Goal: Transaction & Acquisition: Purchase product/service

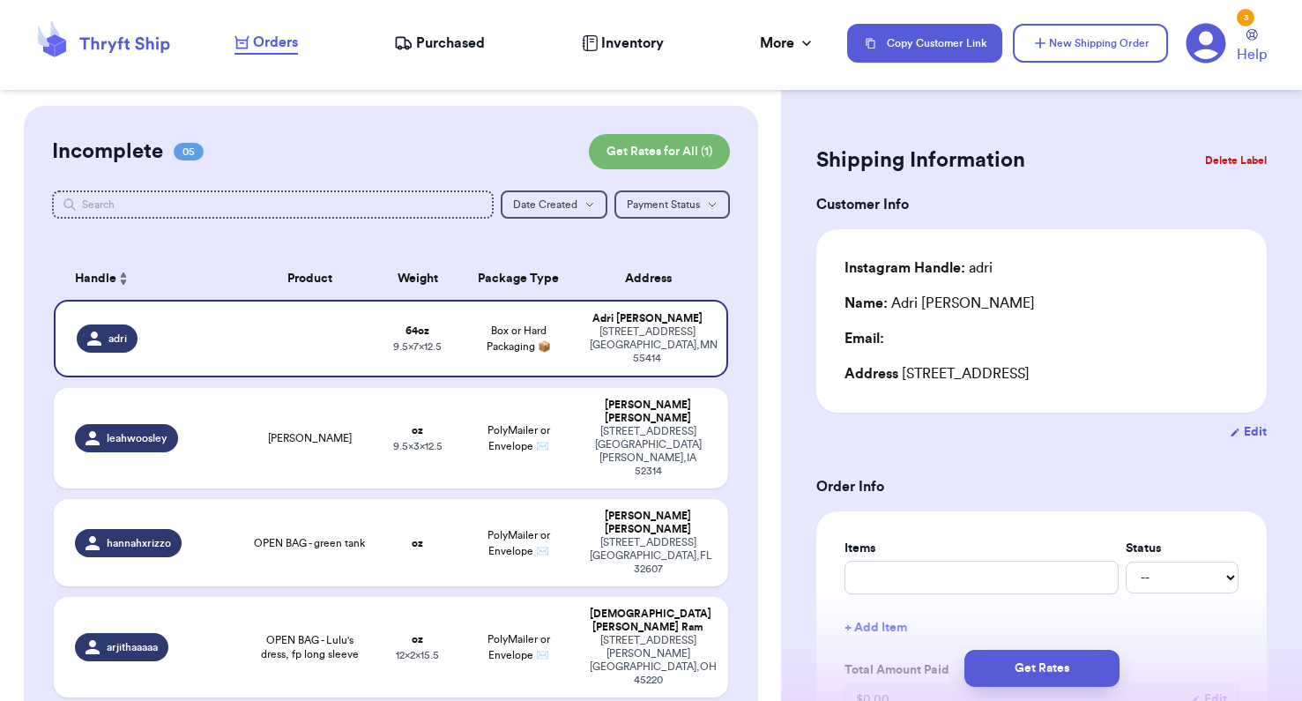
scroll to position [137, 0]
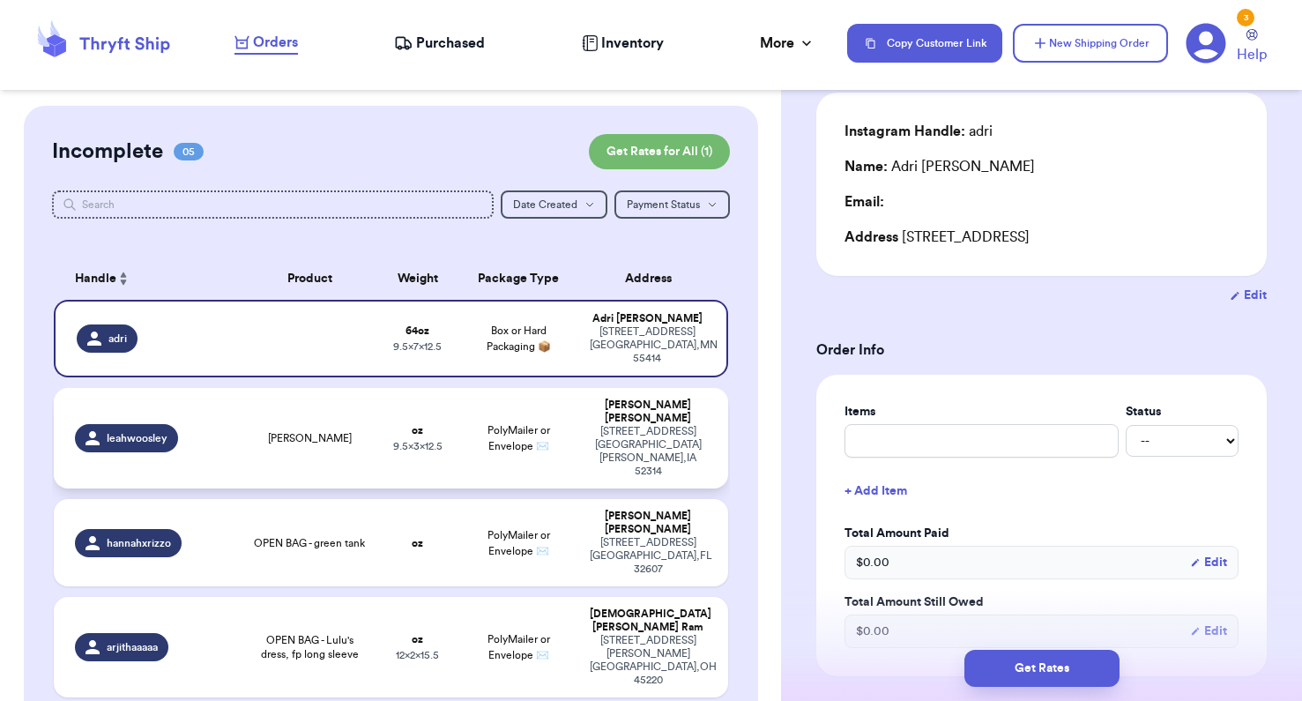
click at [366, 405] on td "[PERSON_NAME]" at bounding box center [309, 438] width 135 height 101
type input "[PERSON_NAME]"
type input "0"
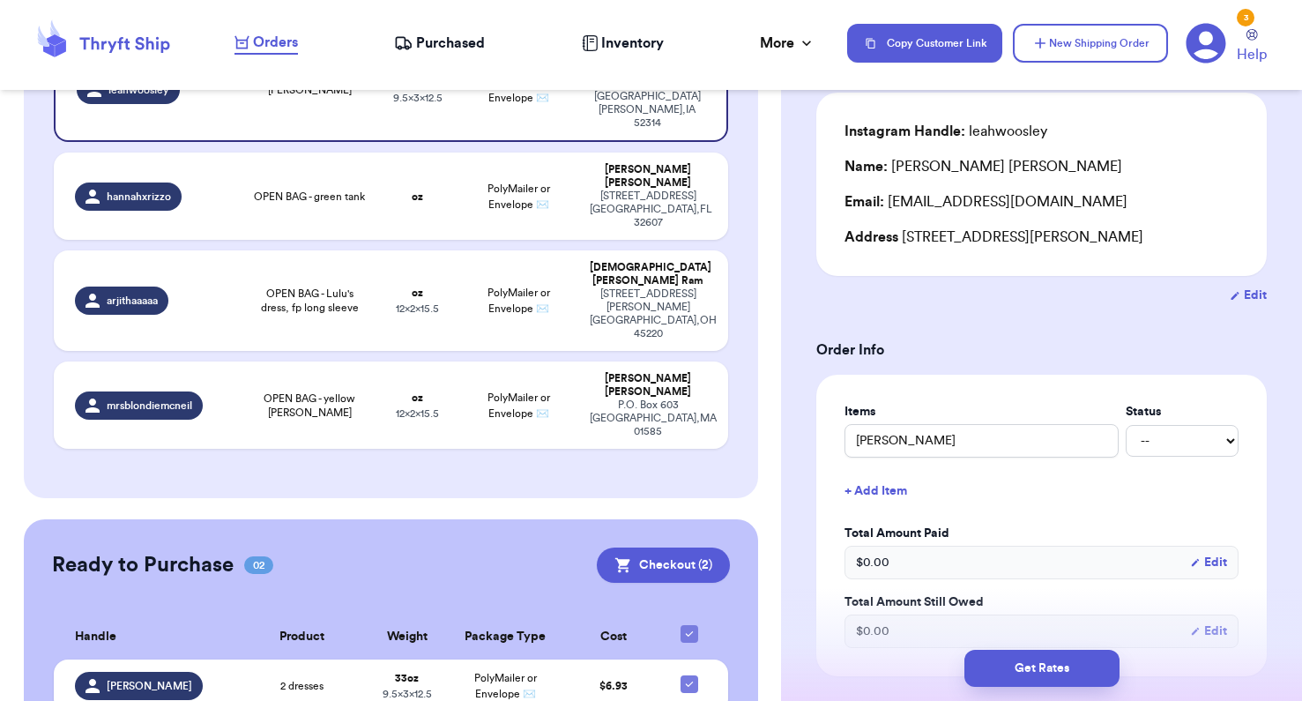
scroll to position [369, 0]
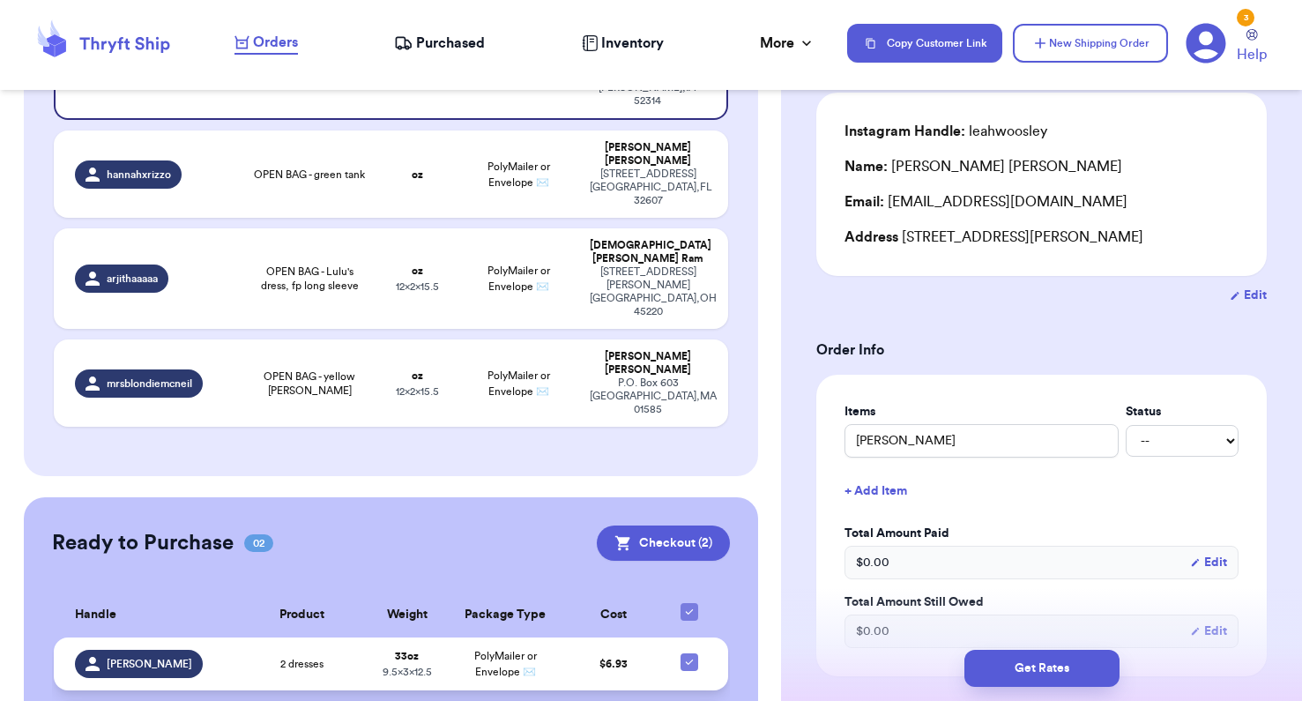
click at [323, 657] on span "2 dresses" at bounding box center [301, 664] width 43 height 14
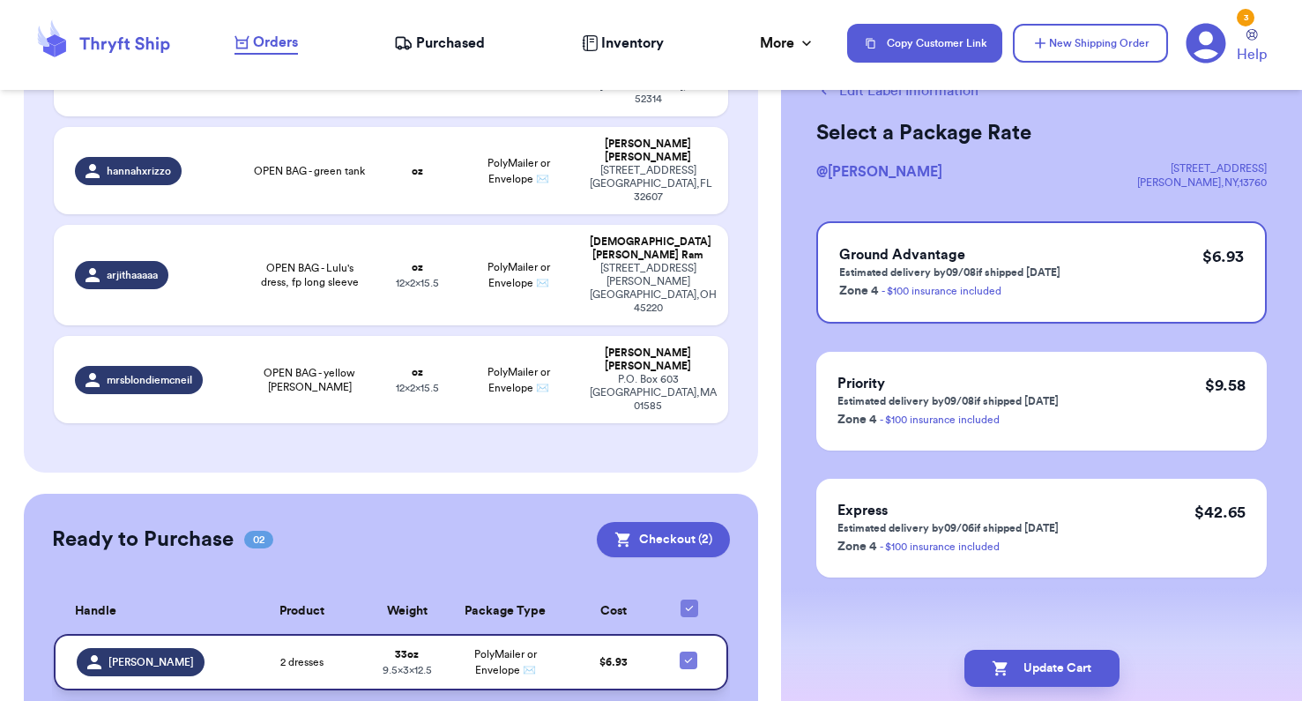
scroll to position [61, 0]
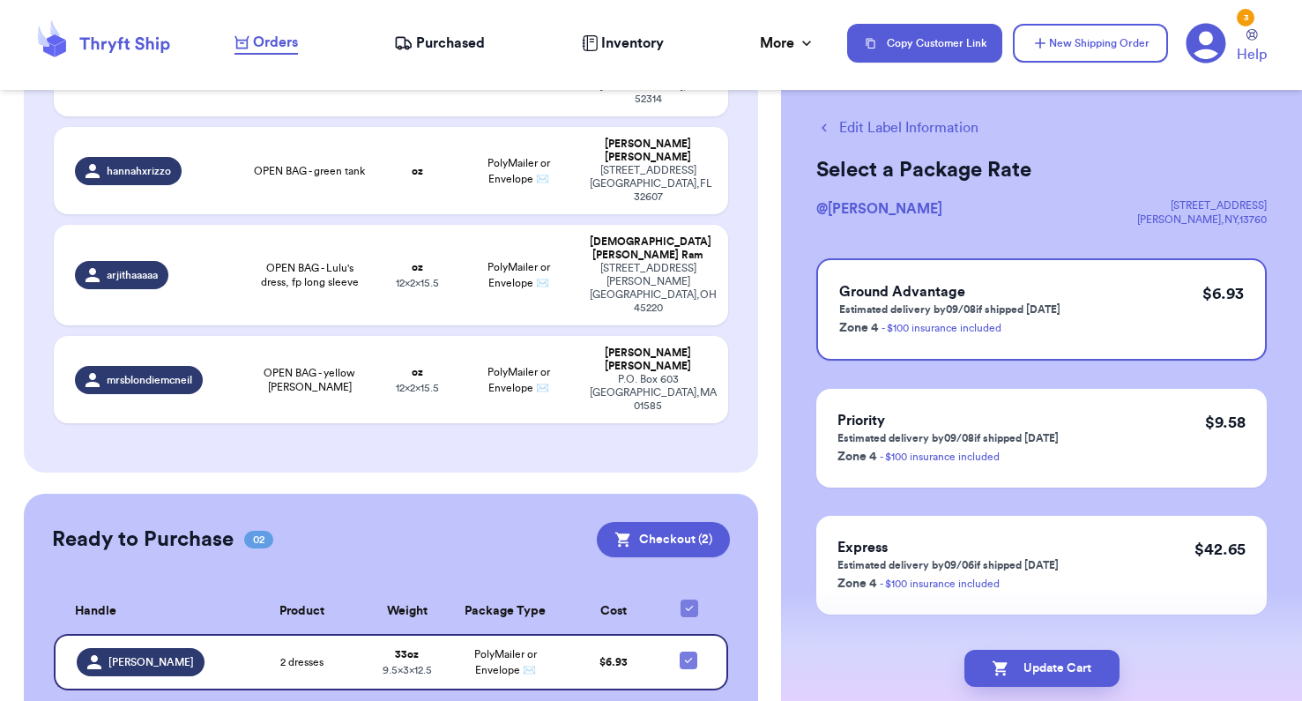
click at [875, 128] on button "Edit Label Information" at bounding box center [897, 127] width 162 height 21
checkbox input "false"
checkbox input "true"
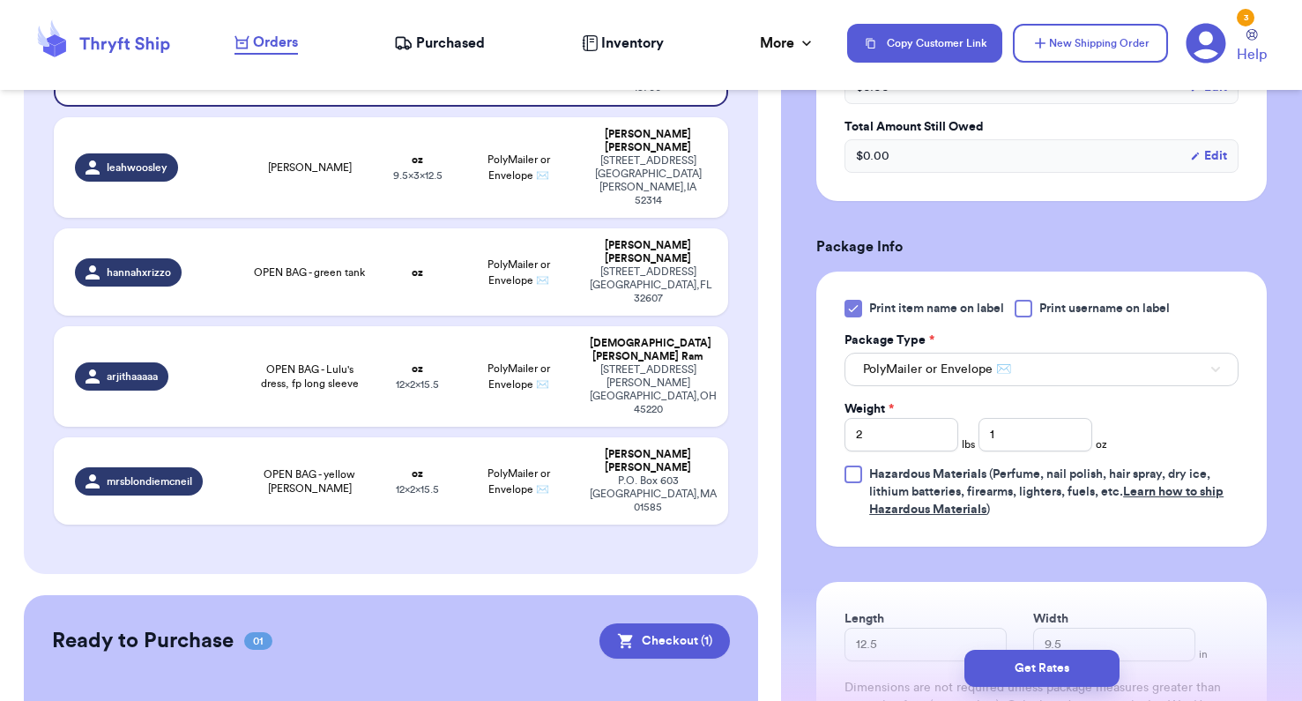
scroll to position [639, 0]
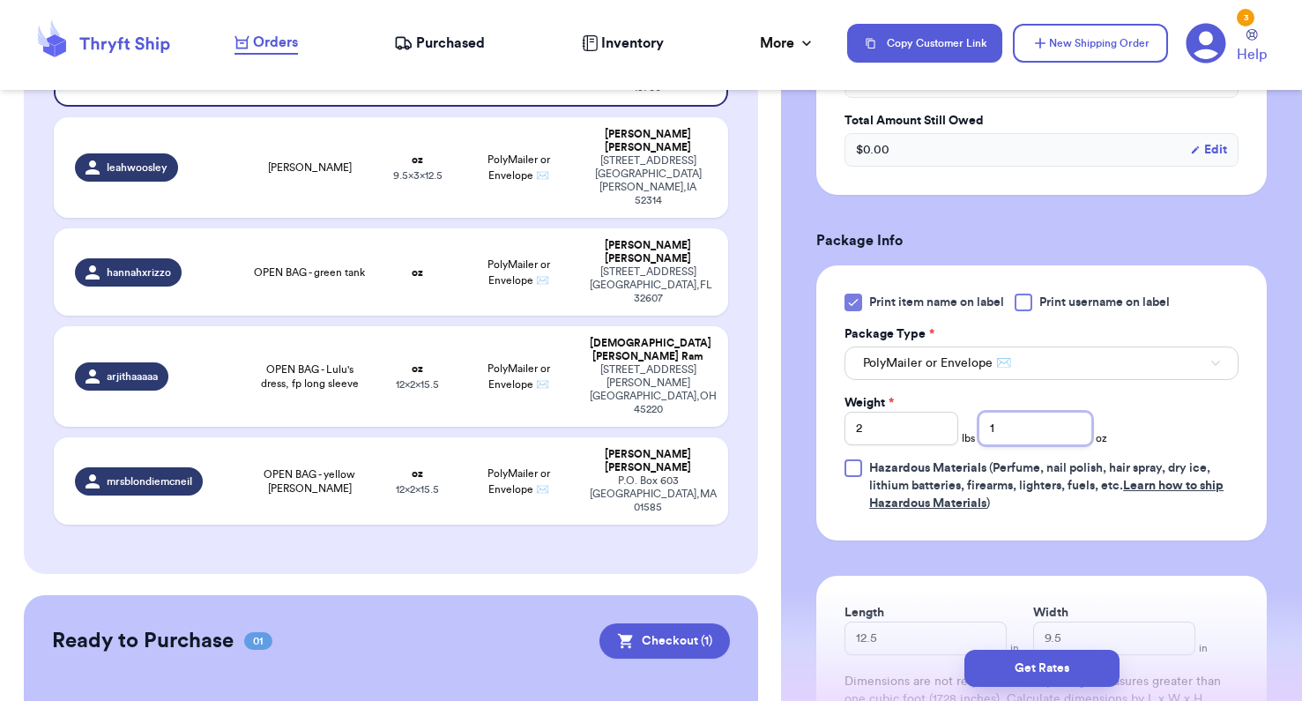
click at [1015, 412] on input "1" at bounding box center [1036, 429] width 114 height 34
type input "1.3"
click at [1017, 668] on button "Get Rates" at bounding box center [1042, 668] width 155 height 37
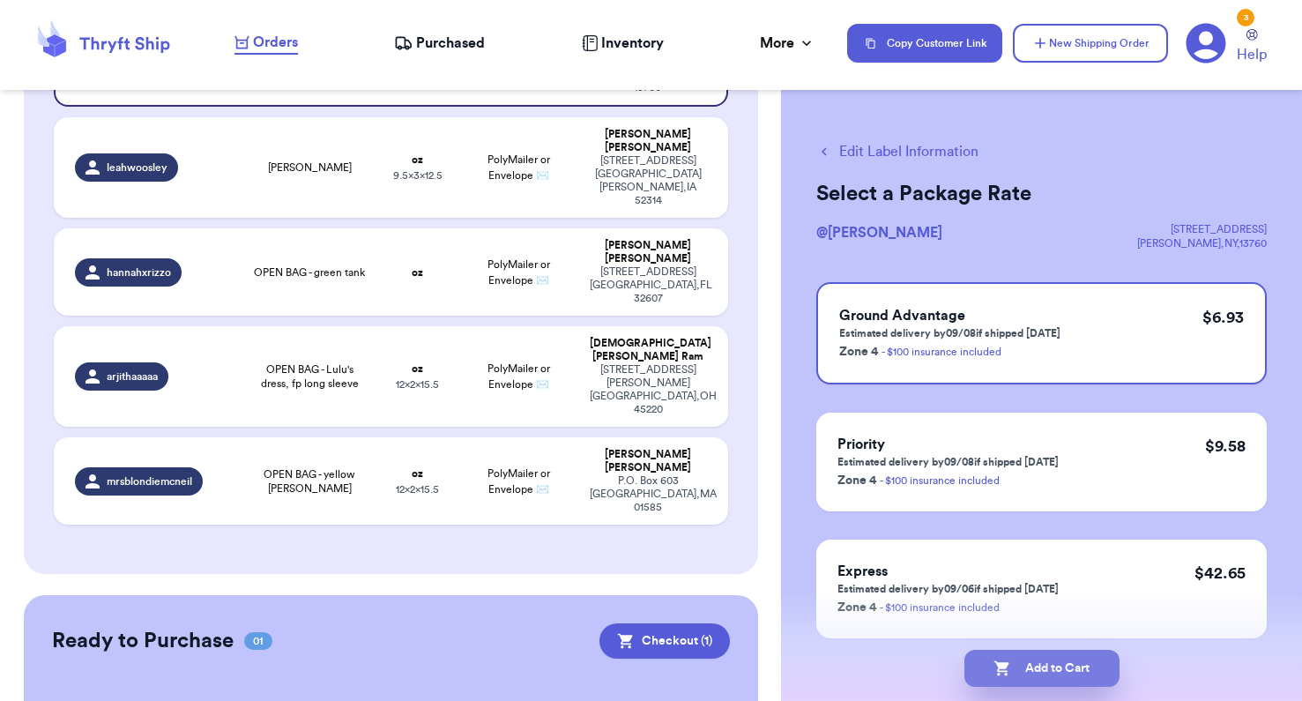
click at [1030, 664] on button "Add to Cart" at bounding box center [1042, 668] width 155 height 37
checkbox input "true"
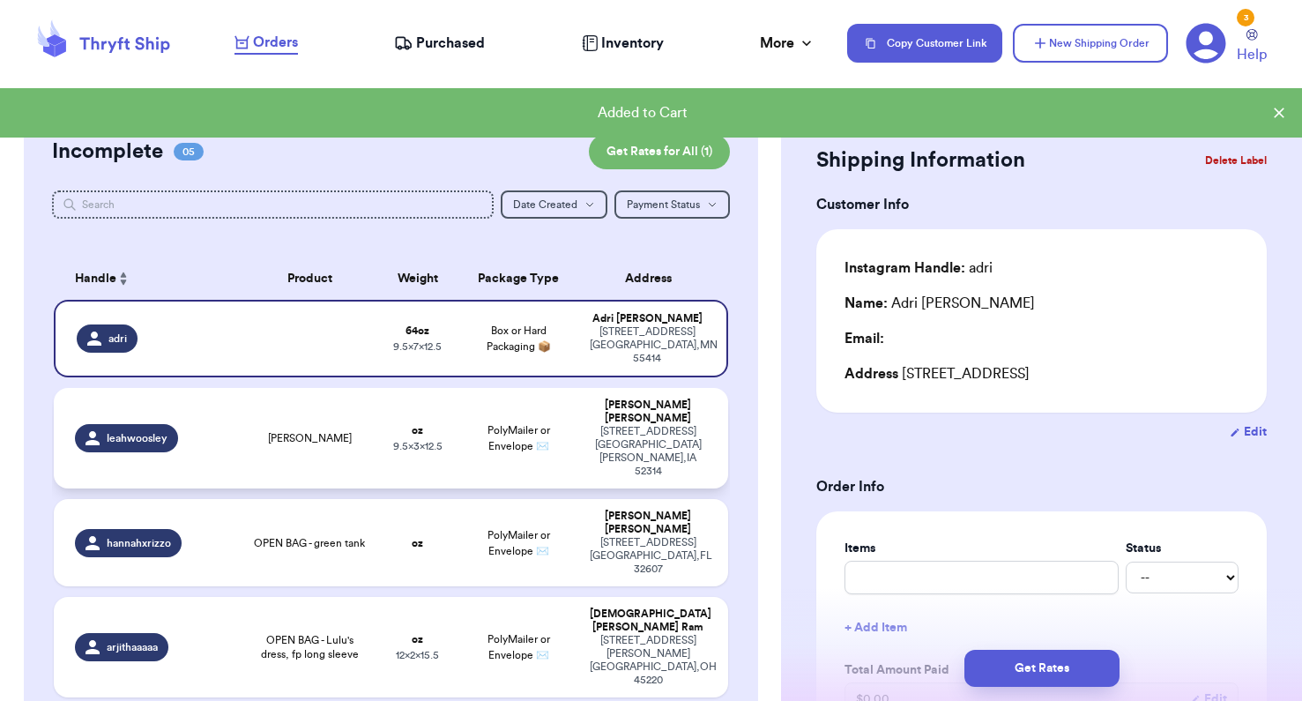
click at [324, 431] on span "[PERSON_NAME]" at bounding box center [310, 438] width 84 height 14
type input "[PERSON_NAME]"
type input "0"
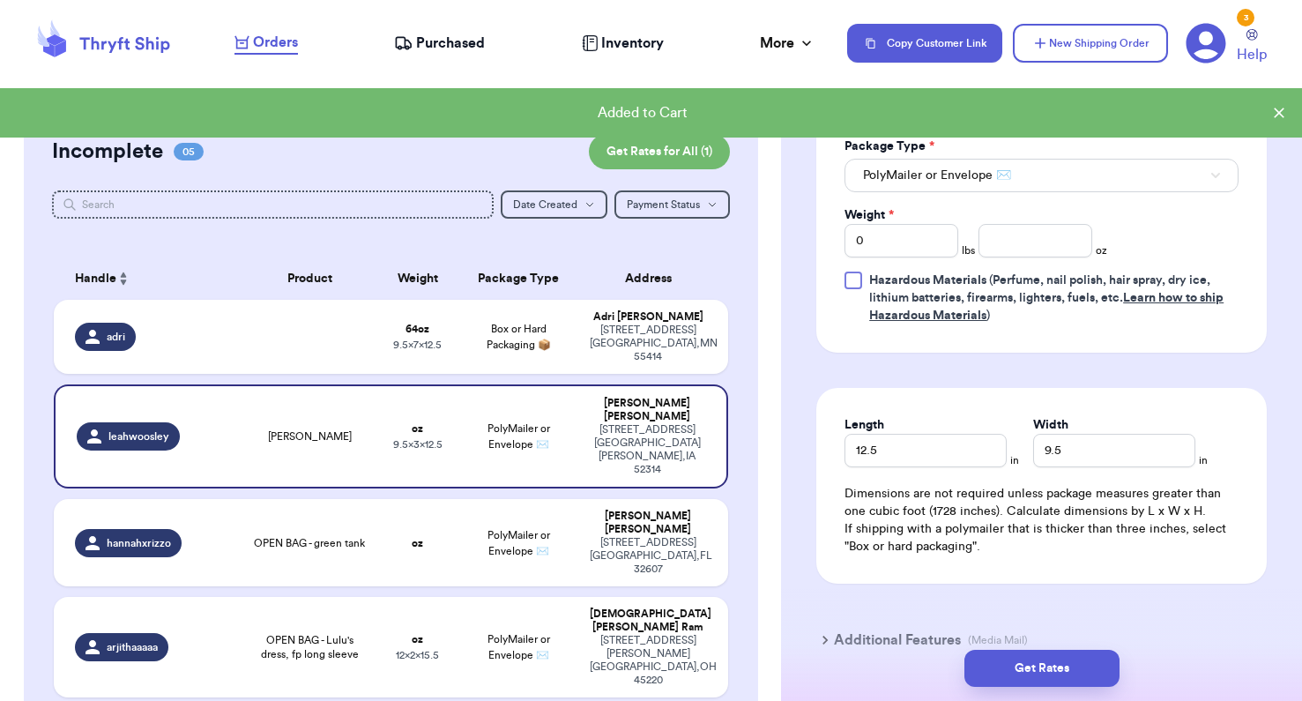
scroll to position [801, 0]
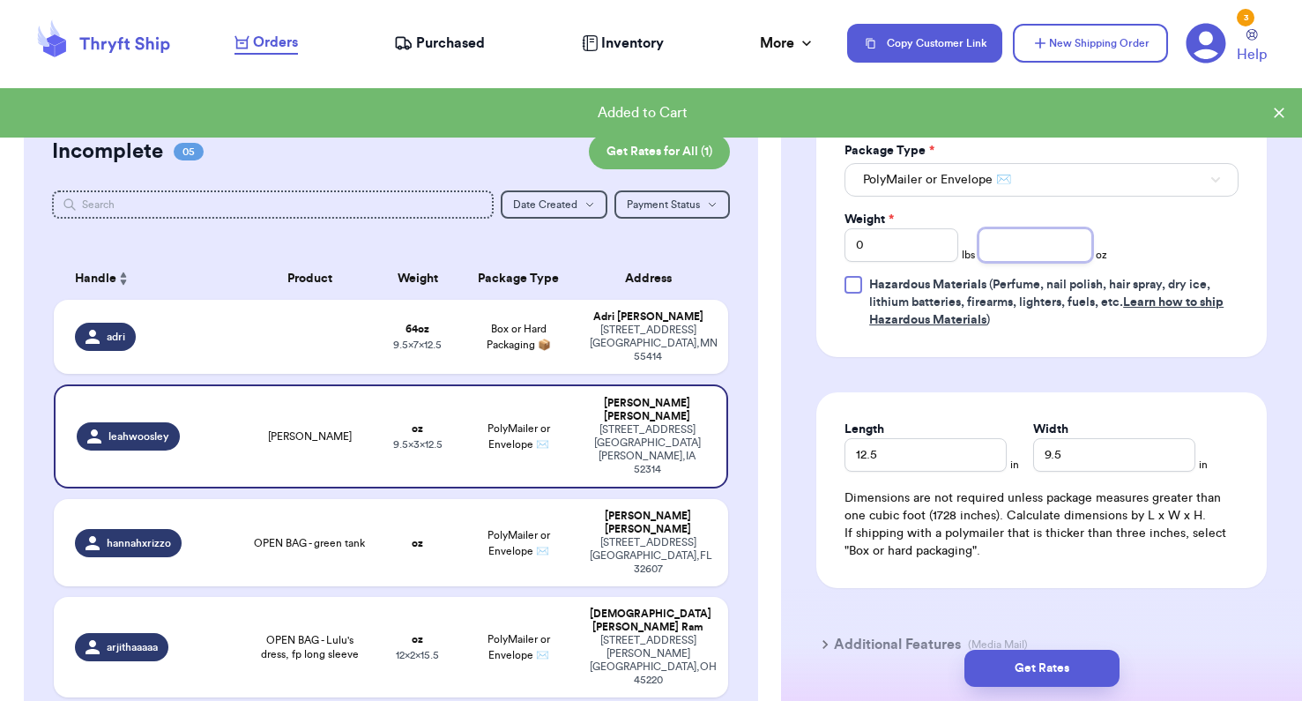
click at [1017, 243] on input "number" at bounding box center [1036, 245] width 114 height 34
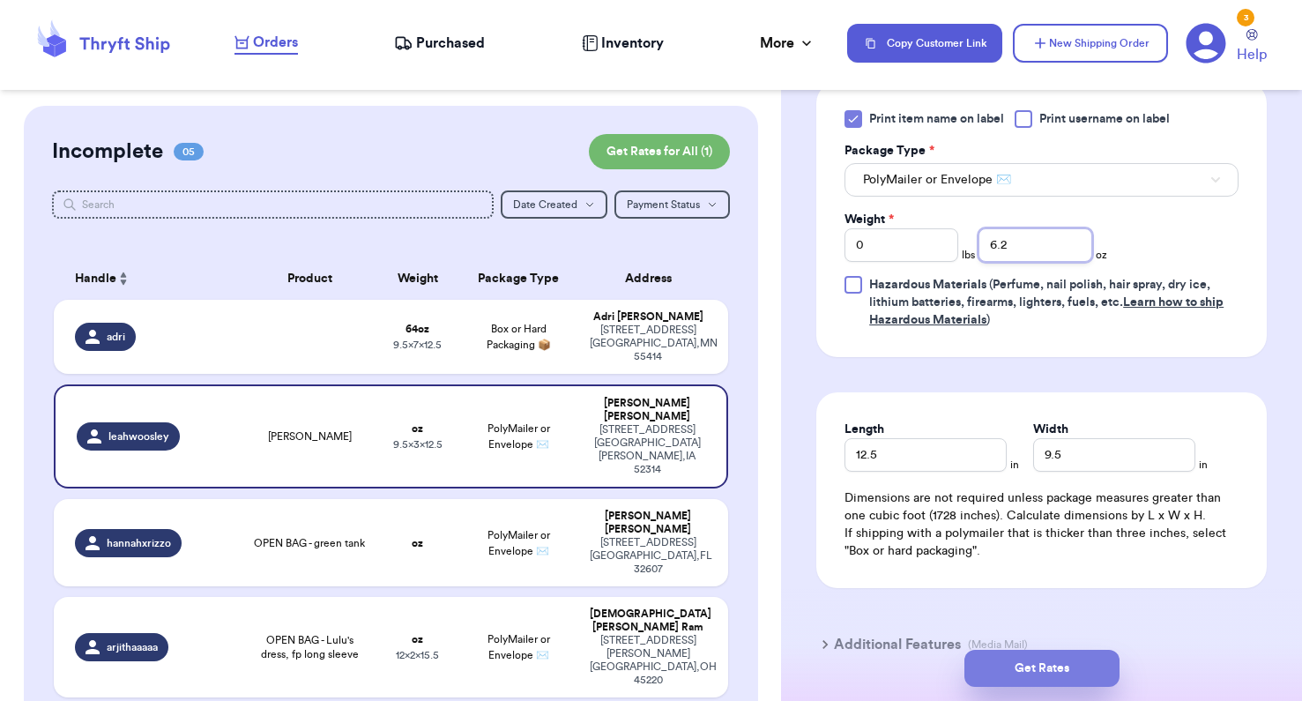
type input "6.2"
click at [1048, 665] on button "Get Rates" at bounding box center [1042, 668] width 155 height 37
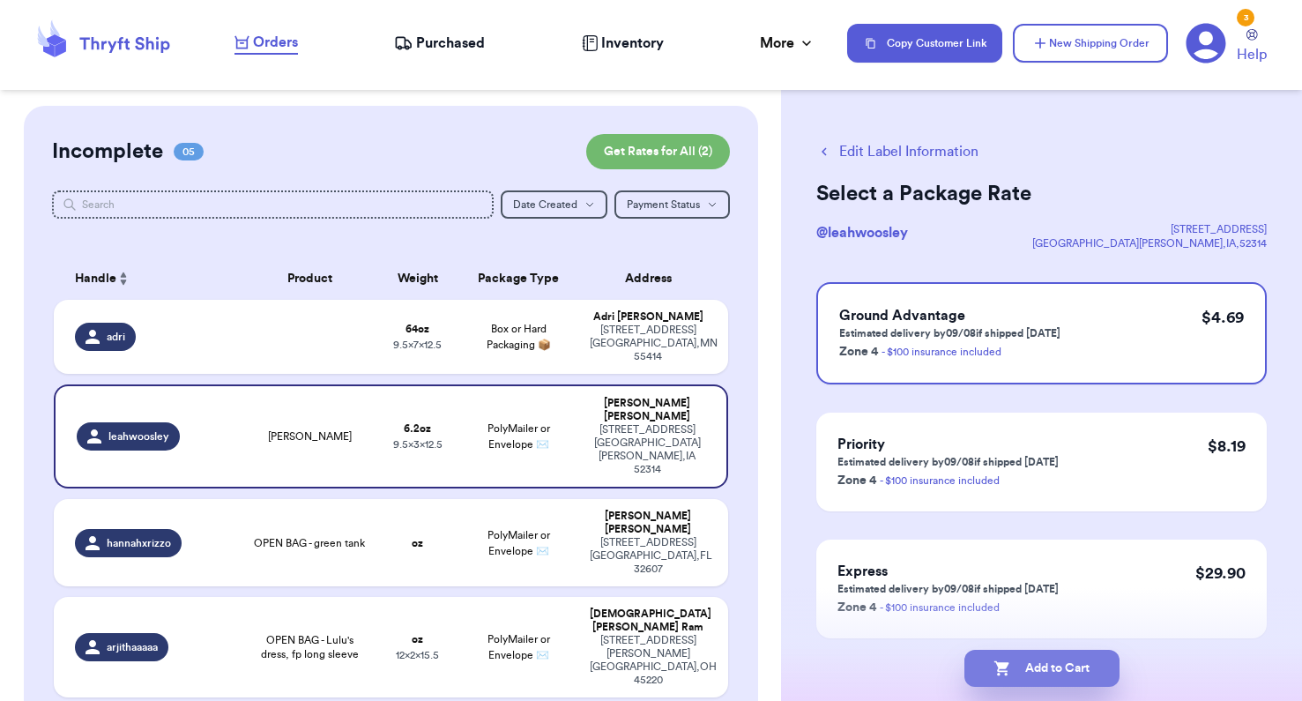
click at [1060, 666] on button "Add to Cart" at bounding box center [1042, 668] width 155 height 37
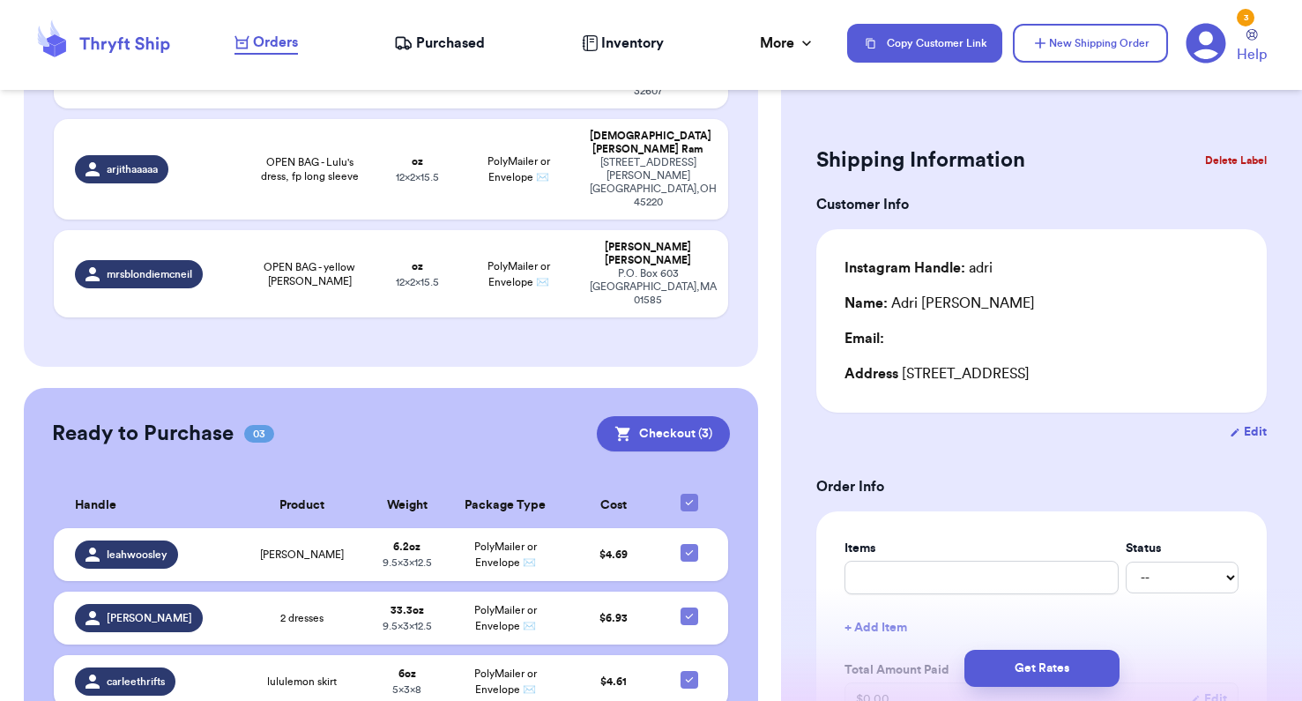
scroll to position [369, 0]
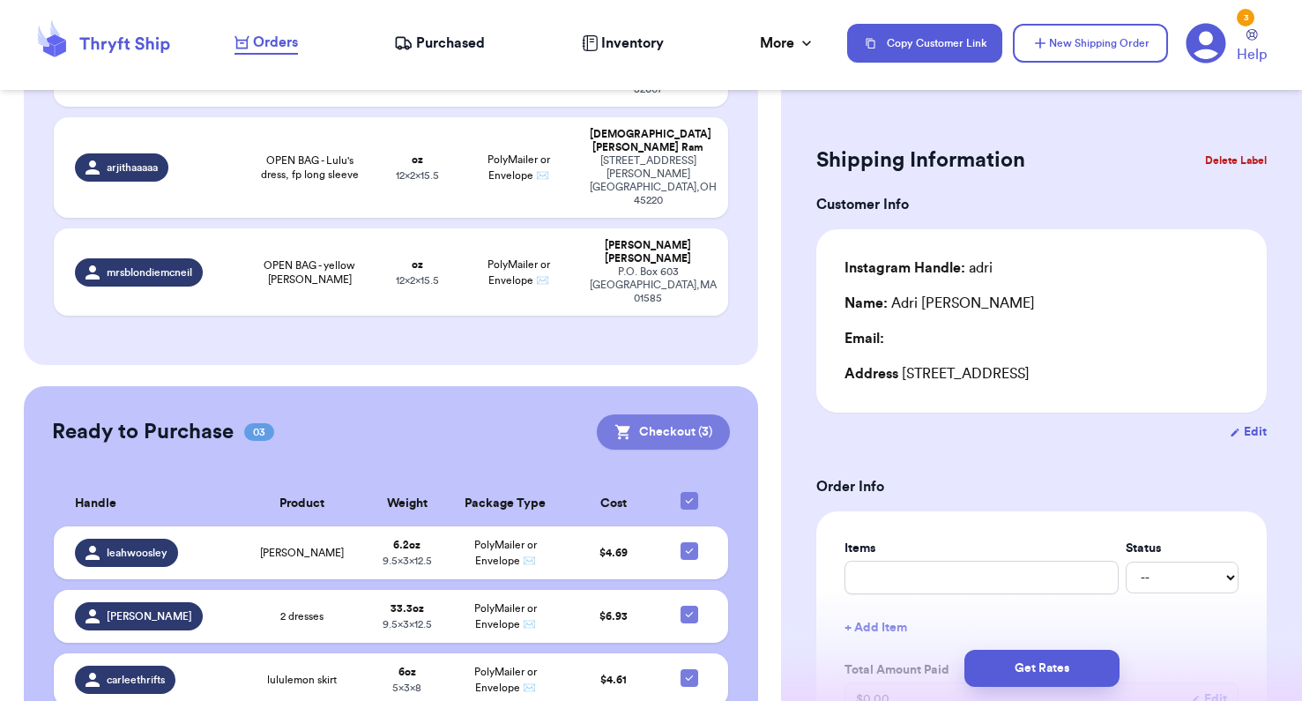
click at [675, 414] on button "Checkout ( 3 )" at bounding box center [663, 431] width 133 height 35
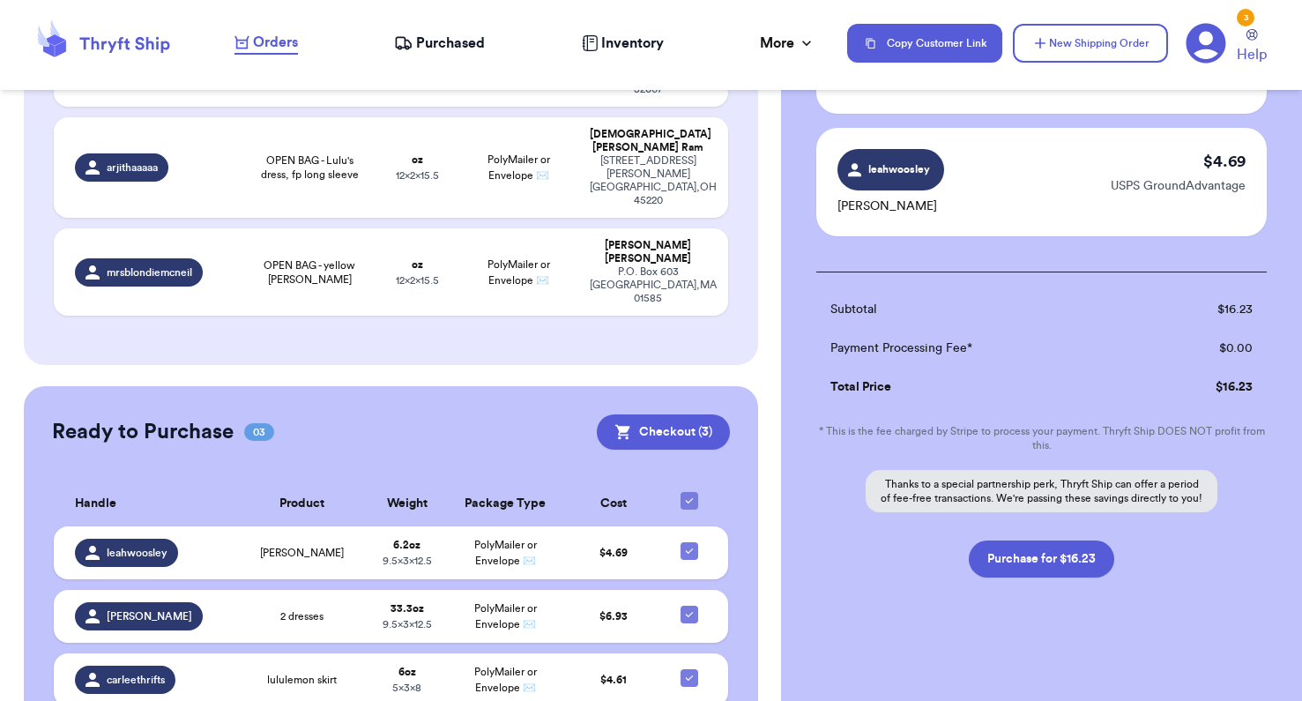
scroll to position [352, 0]
click at [1023, 570] on button "Purchase for $16.23" at bounding box center [1041, 558] width 145 height 37
checkbox input "false"
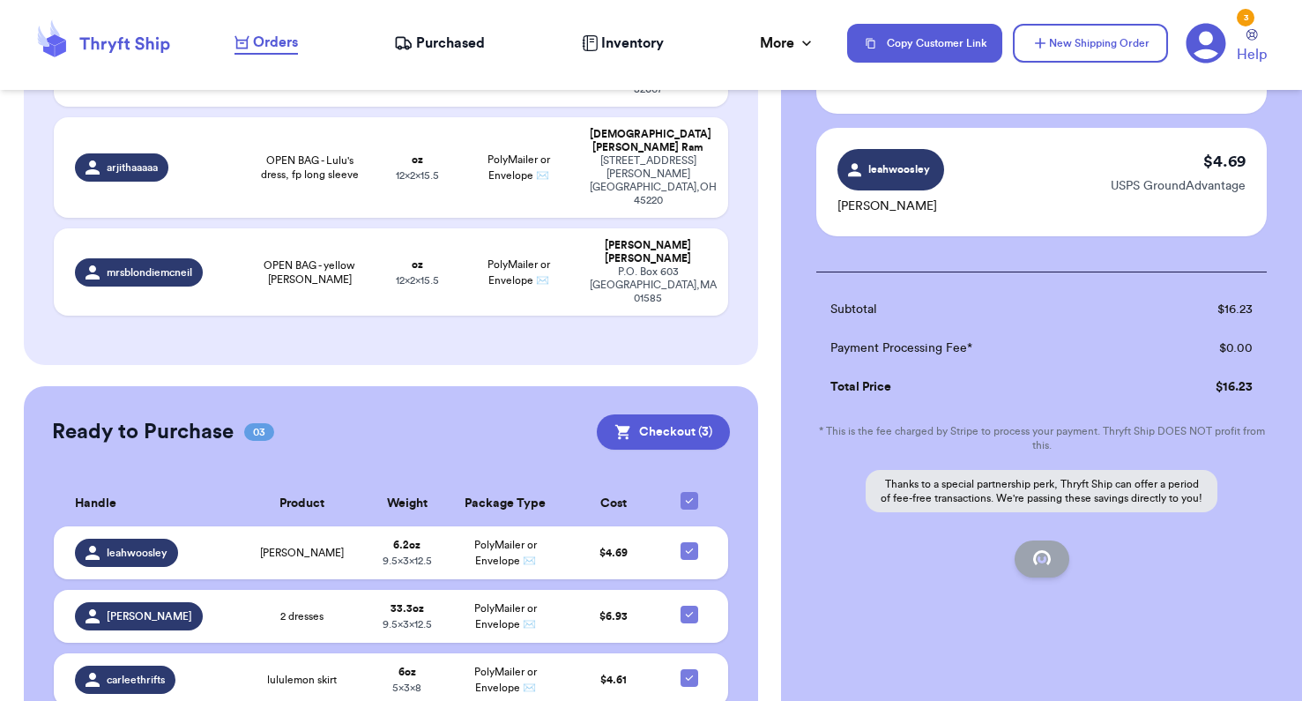
checkbox input "false"
checkbox input "true"
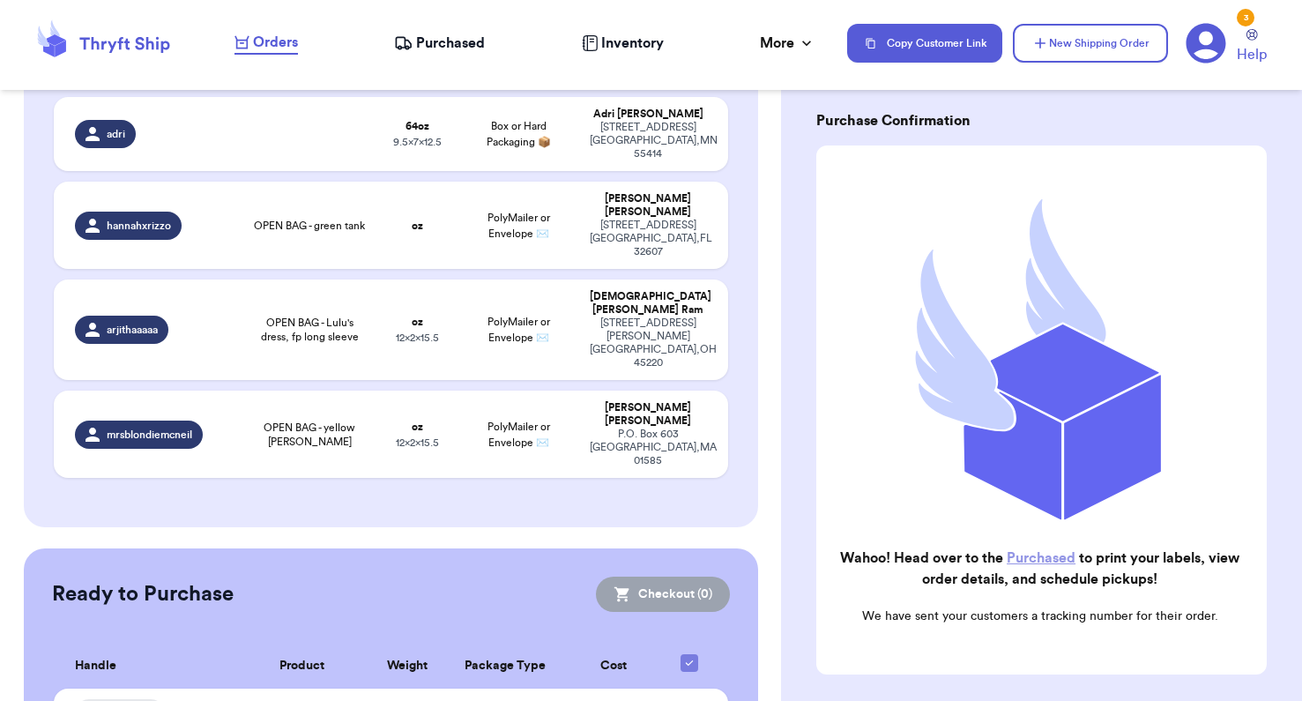
scroll to position [0, 0]
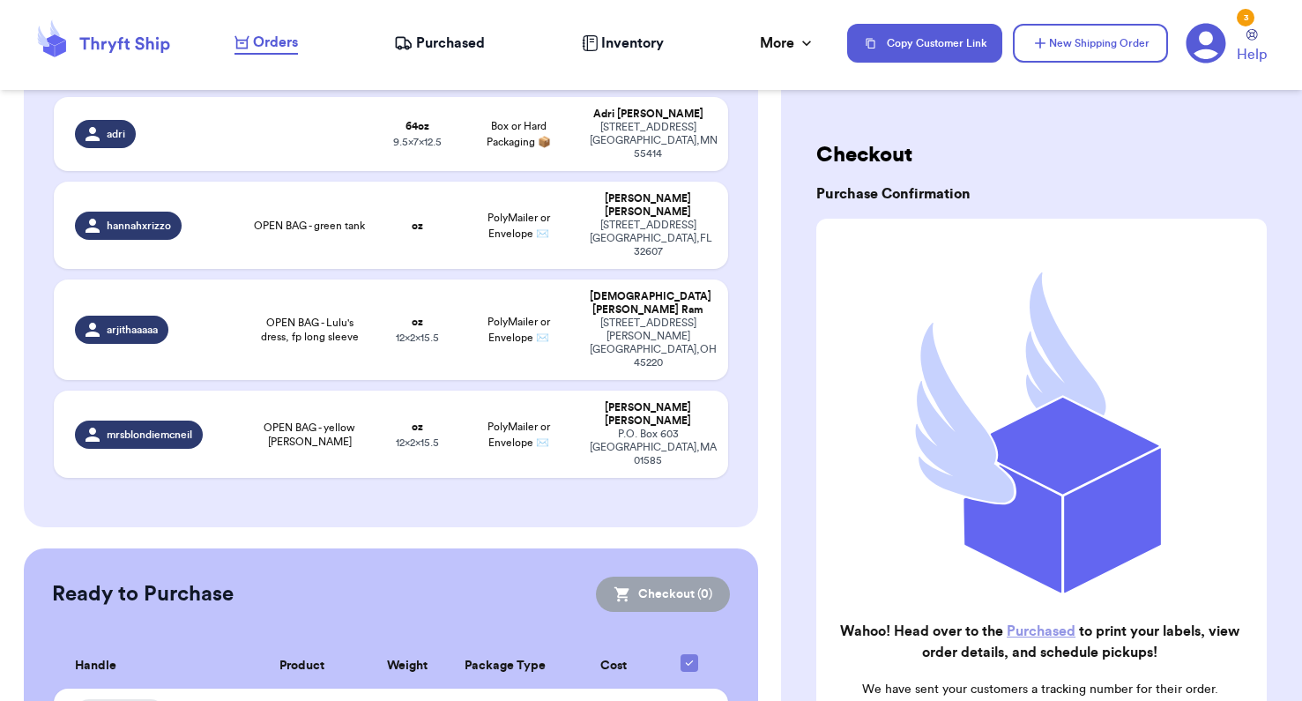
click at [473, 41] on span "Purchased" at bounding box center [450, 43] width 69 height 21
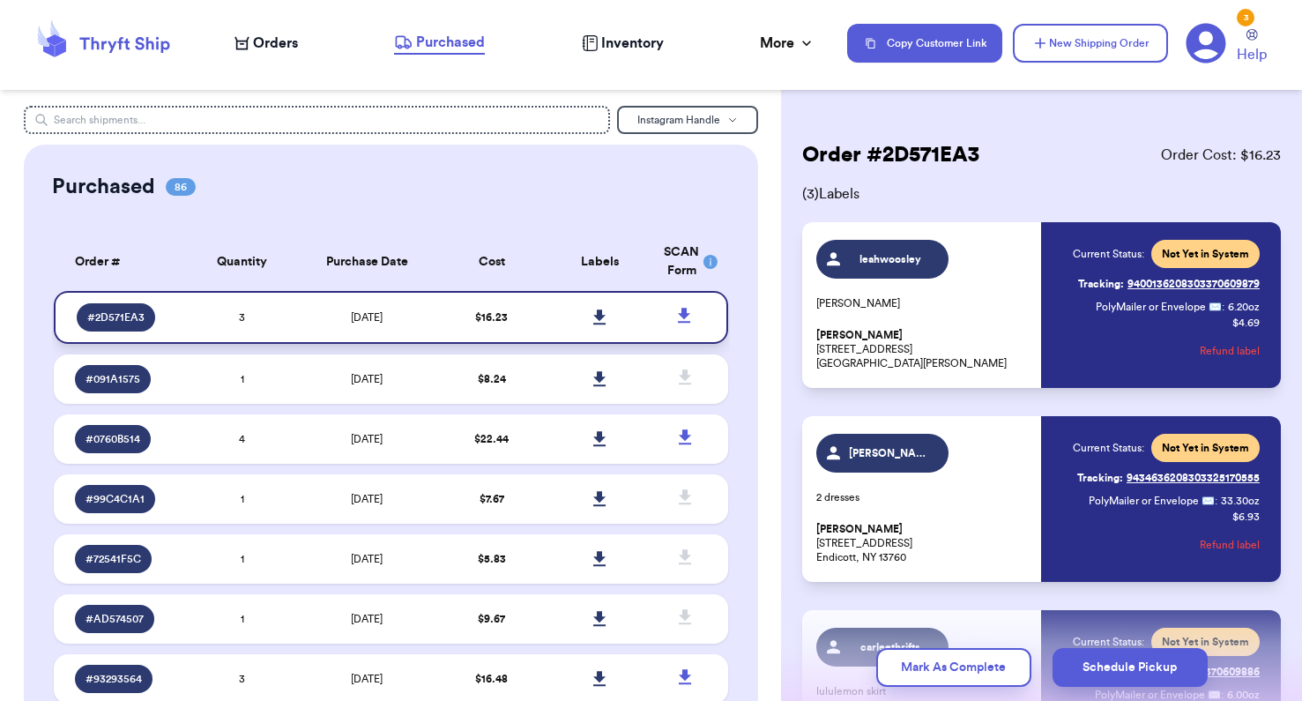
click at [595, 314] on icon at bounding box center [599, 317] width 13 height 16
